Goal: Browse casually

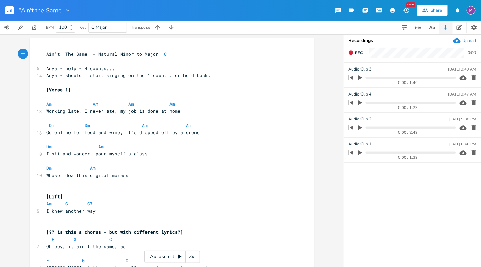
click at [194, 255] on div "3x" at bounding box center [192, 257] width 12 height 12
click at [194, 255] on div "4x" at bounding box center [192, 257] width 12 height 12
click at [194, 255] on div "5x" at bounding box center [192, 257] width 12 height 12
click at [194, 255] on div "1x" at bounding box center [192, 257] width 12 height 12
click at [179, 259] on icon at bounding box center [179, 256] width 5 height 5
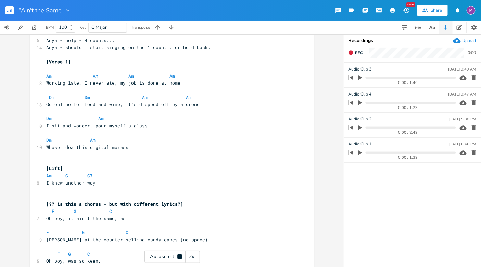
click at [7, 10] on rect "button" at bounding box center [9, 10] width 8 height 8
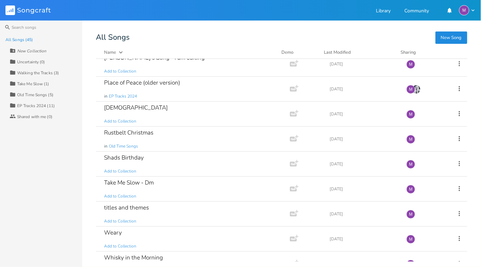
scroll to position [915, 0]
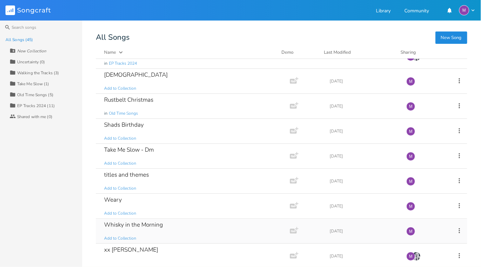
click at [192, 232] on div "Whisky in the Morning Add to Collection" at bounding box center [191, 231] width 175 height 25
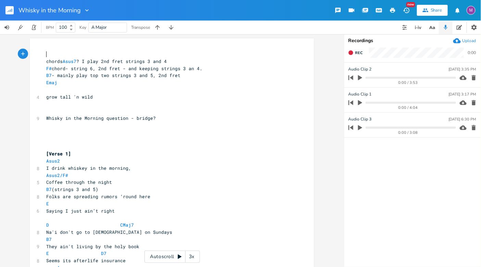
click at [181, 255] on icon at bounding box center [179, 256] width 5 height 5
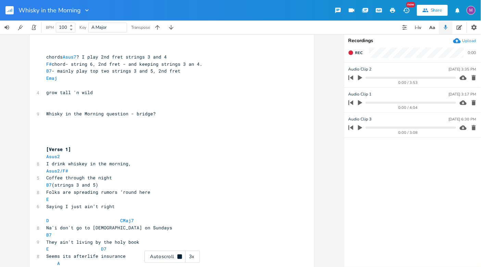
scroll to position [5, 0]
click at [8, 8] on rect "button" at bounding box center [9, 10] width 8 height 8
